Goal: Transaction & Acquisition: Obtain resource

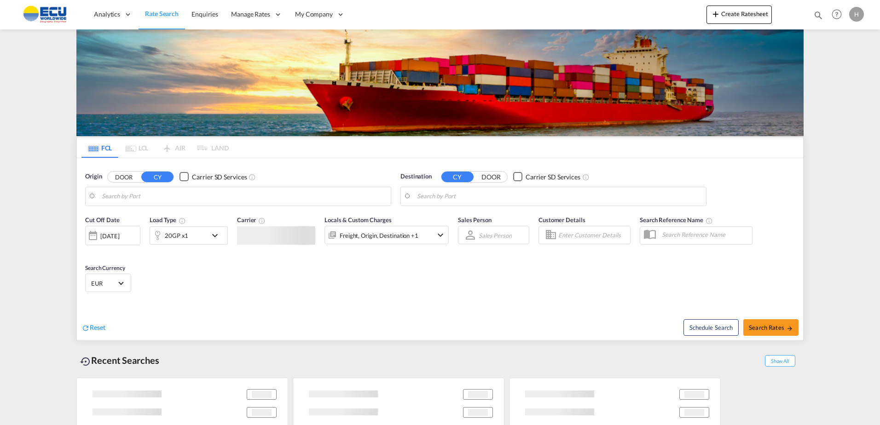
type input "Fos-[GEOGRAPHIC_DATA], [GEOGRAPHIC_DATA]"
type input "[GEOGRAPHIC_DATA], [GEOGRAPHIC_DATA]"
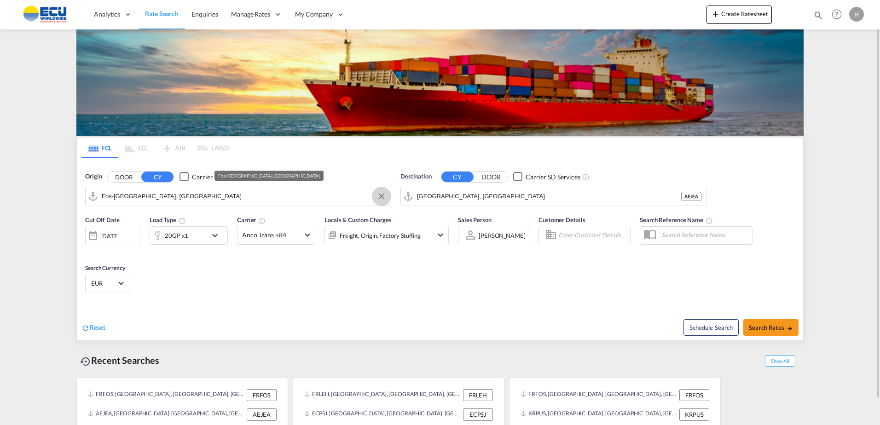
click at [379, 196] on button "Clear Input" at bounding box center [382, 197] width 14 height 14
click at [337, 197] on input "Search by Port" at bounding box center [244, 197] width 284 height 14
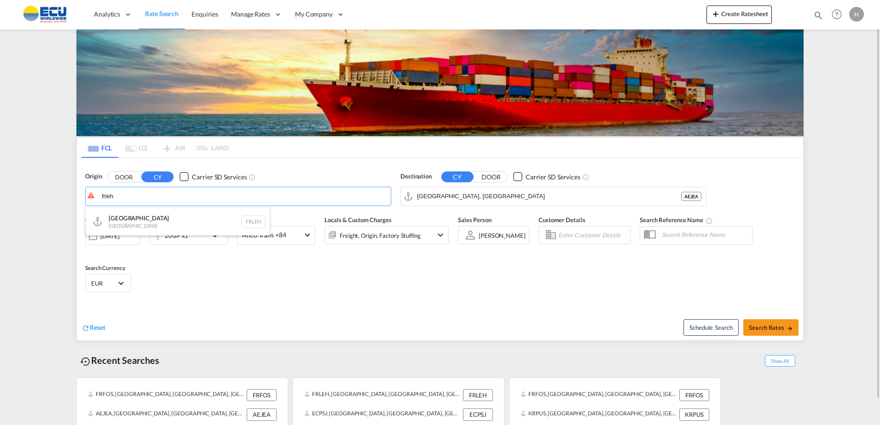
click at [153, 221] on div "Le Havre [GEOGRAPHIC_DATA] FRLEH" at bounding box center [178, 222] width 184 height 28
type input "[GEOGRAPHIC_DATA], [GEOGRAPHIC_DATA]"
drag, startPoint x: 289, startPoint y: 267, endPoint x: 282, endPoint y: 266, distance: 6.5
click at [287, 267] on div "Cut Off Date [DATE] [DATE] Load Type 20GP x1 Carrier Anco Trans +84 Online Rate…" at bounding box center [440, 256] width 726 height 90
click at [246, 228] on md-select-value "Anco Trans +84" at bounding box center [276, 235] width 77 height 18
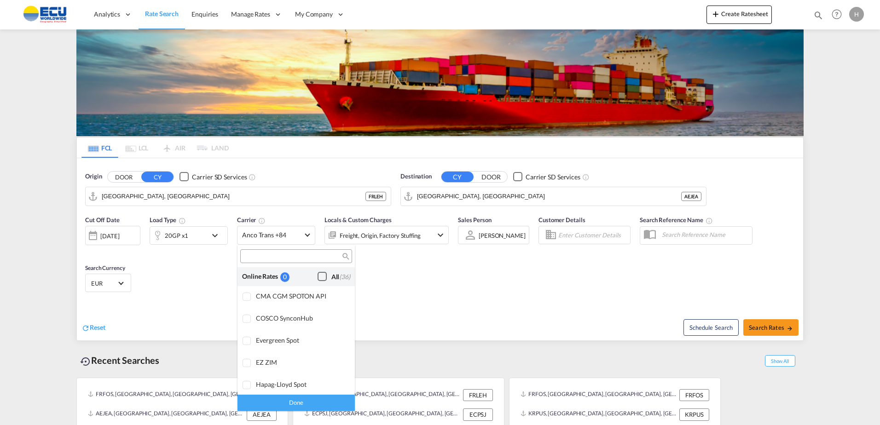
click at [318, 273] on div "Checkbox No Ink" at bounding box center [322, 276] width 9 height 9
click at [322, 400] on div "Done" at bounding box center [296, 403] width 117 height 16
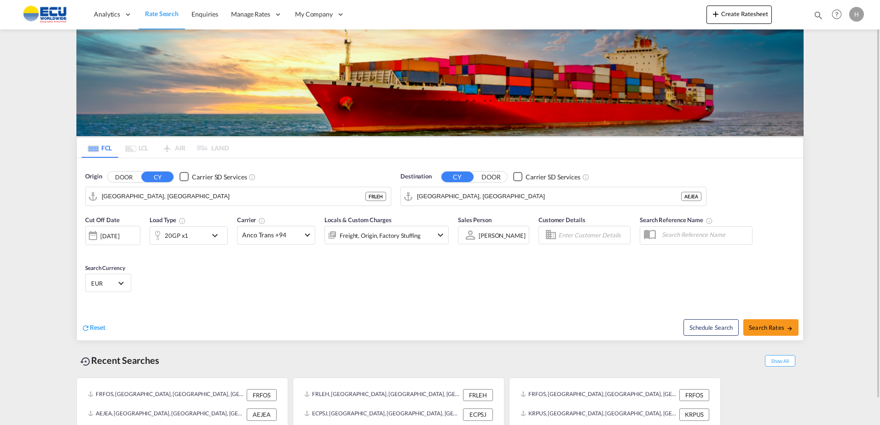
drag, startPoint x: 394, startPoint y: 292, endPoint x: 356, endPoint y: 281, distance: 38.9
click at [391, 291] on div "Cut Off Date [DATE] [DATE] Load Type 20GP x1 Carrier Anco Trans +94 Locals & Cu…" at bounding box center [440, 256] width 726 height 90
click at [197, 238] on div "20GP x1" at bounding box center [178, 235] width 57 height 18
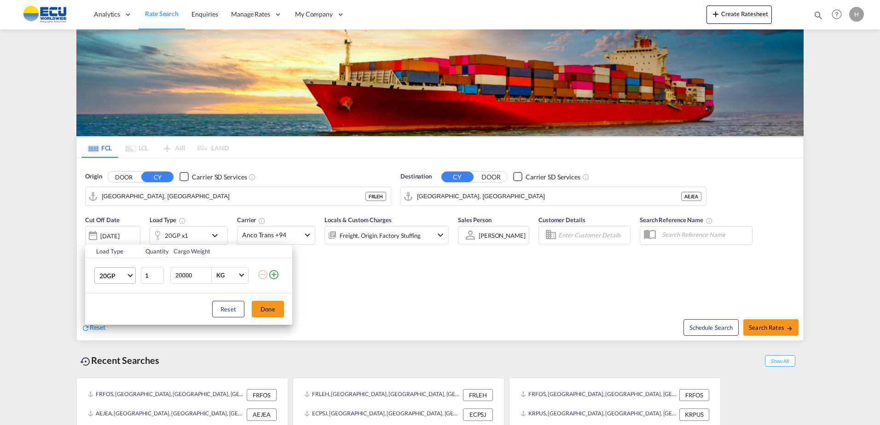
click at [121, 274] on span "20GP" at bounding box center [112, 276] width 27 height 9
click at [120, 301] on md-option "40GP" at bounding box center [123, 298] width 63 height 22
click at [262, 309] on button "Done" at bounding box center [268, 309] width 32 height 17
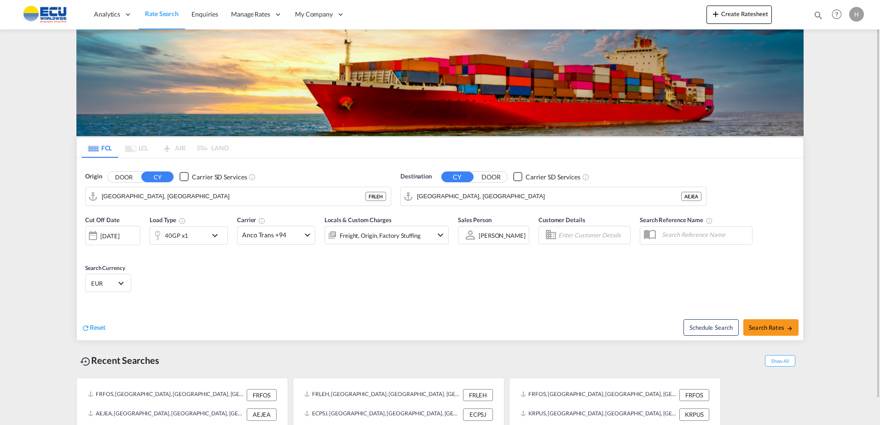
drag, startPoint x: 351, startPoint y: 296, endPoint x: 366, endPoint y: 292, distance: 15.6
click at [352, 296] on div "Cut Off Date [DATE] [DATE] Load Type 40GP x1 Carrier Anco Trans +94 Locals & Cu…" at bounding box center [440, 256] width 726 height 90
click at [759, 327] on span "Search Rates" at bounding box center [771, 327] width 44 height 7
type input "FRLEH to [GEOGRAPHIC_DATA] / [DATE]"
